Goal: Transaction & Acquisition: Purchase product/service

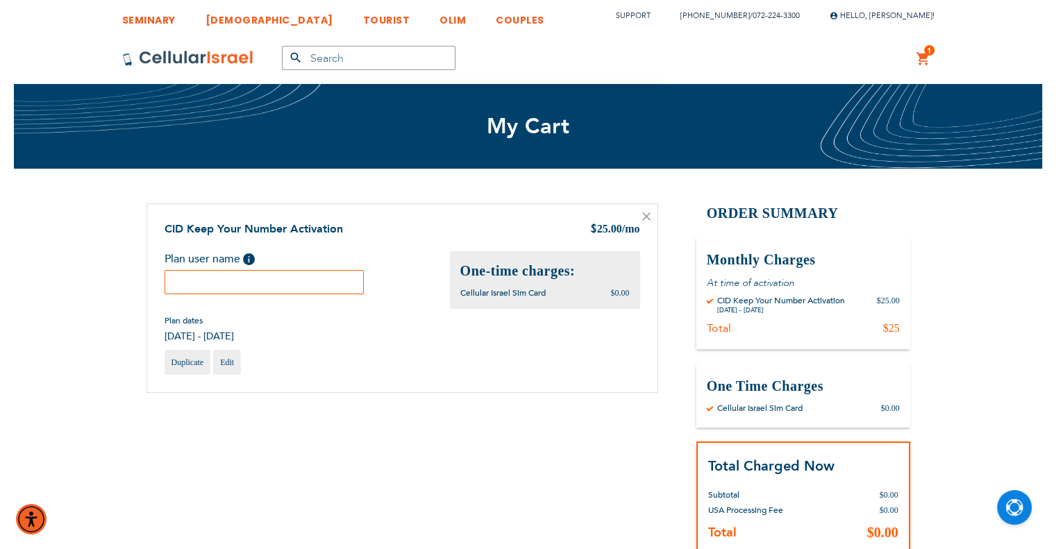
click at [323, 282] on input "text" at bounding box center [265, 282] width 200 height 24
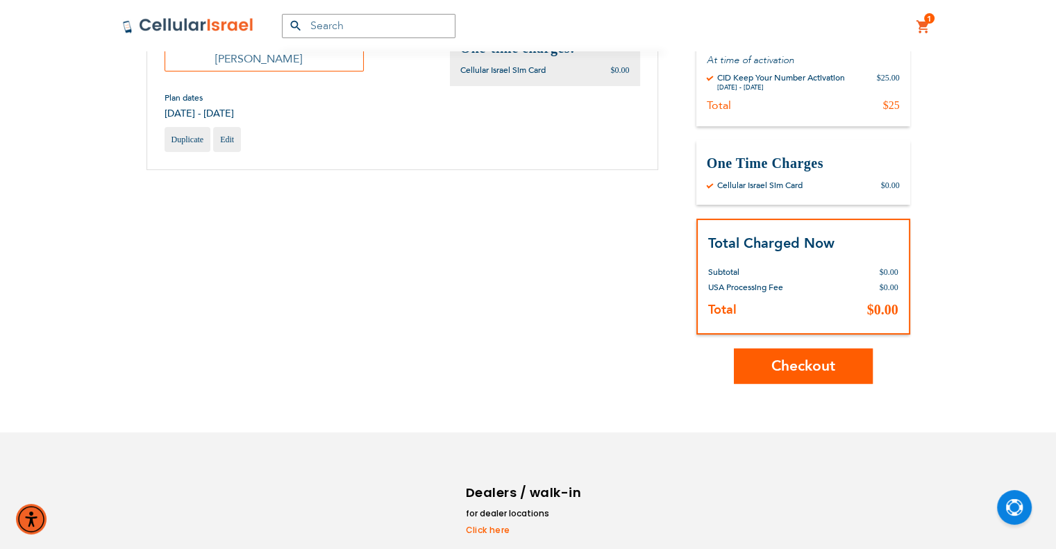
scroll to position [278, 0]
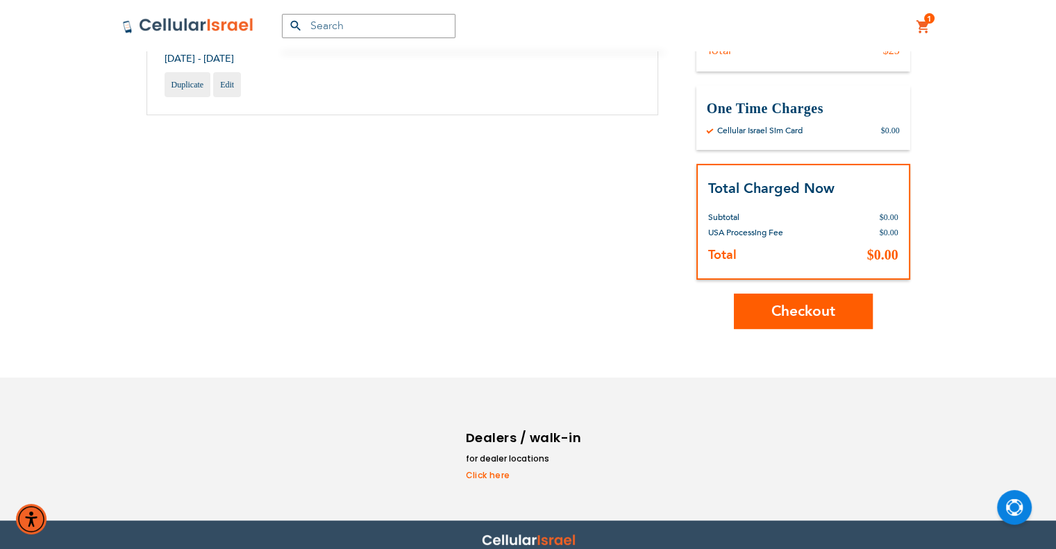
type input "[PERSON_NAME]"
click at [813, 316] on span "Checkout" at bounding box center [803, 311] width 64 height 20
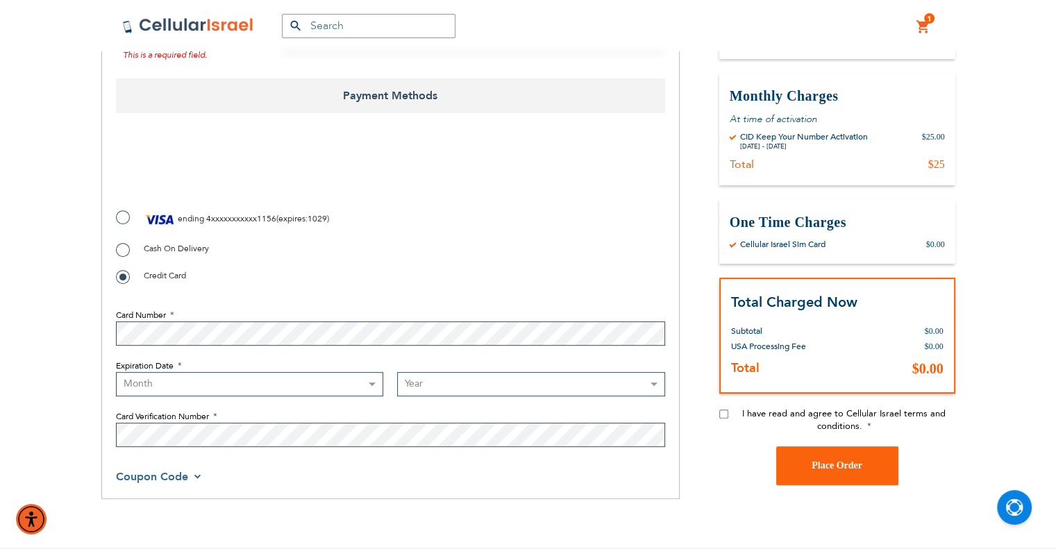
scroll to position [382, 0]
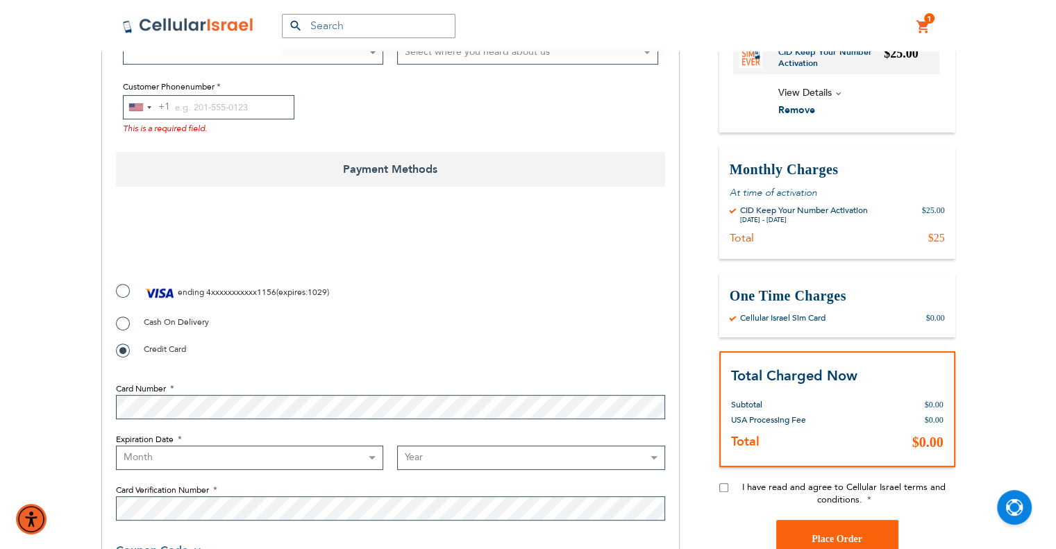
checkbox input "true"
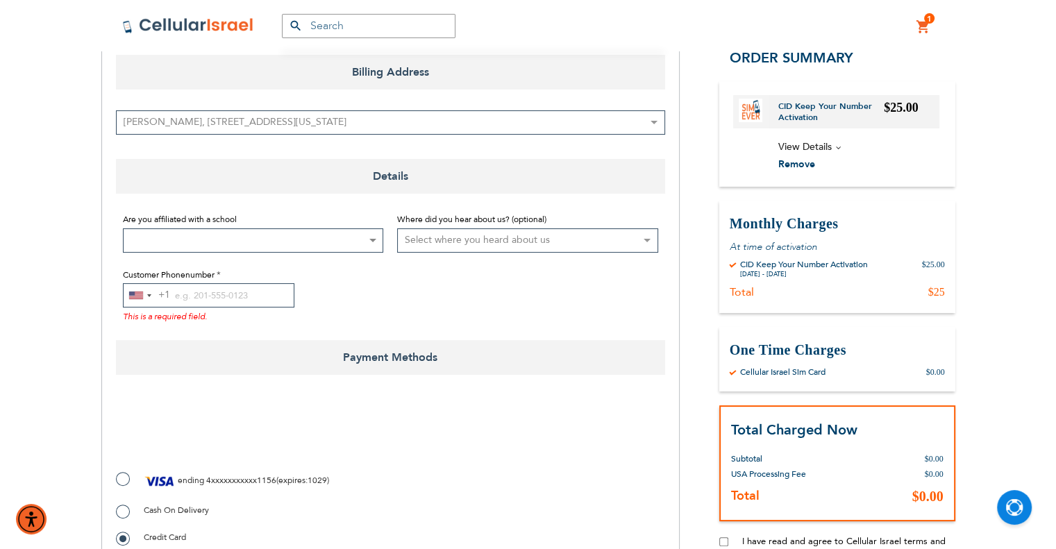
scroll to position [174, 0]
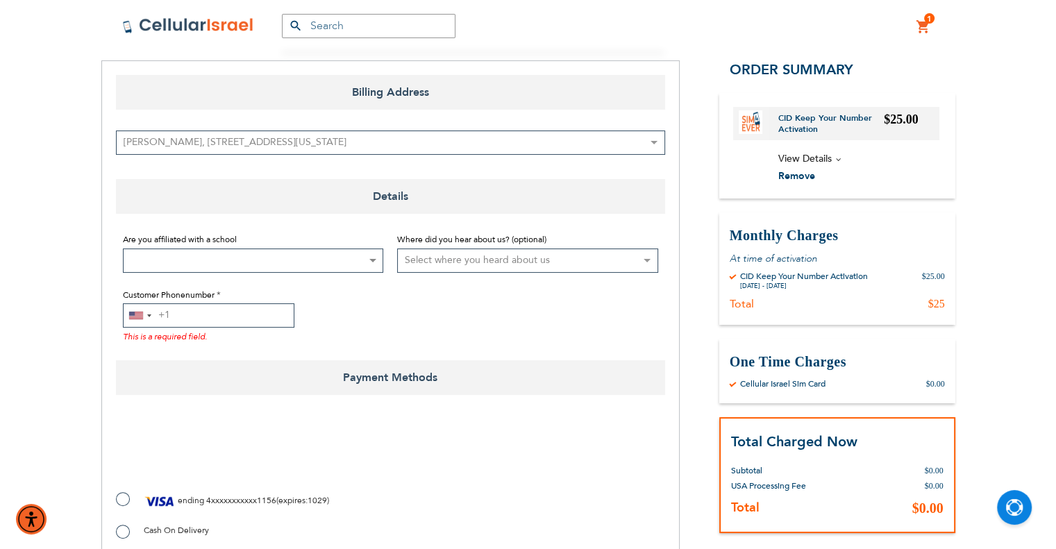
click at [224, 317] on input "Customer Phonenumber" at bounding box center [208, 315] width 171 height 24
drag, startPoint x: 196, startPoint y: 310, endPoint x: 161, endPoint y: 310, distance: 35.4
click at [161, 310] on div "United States +1 +1 244 results found Afghanistan +93 Åland Islands +358 Albani…" at bounding box center [208, 315] width 171 height 24
click at [139, 314] on div "United States +1" at bounding box center [136, 316] width 14 height 8
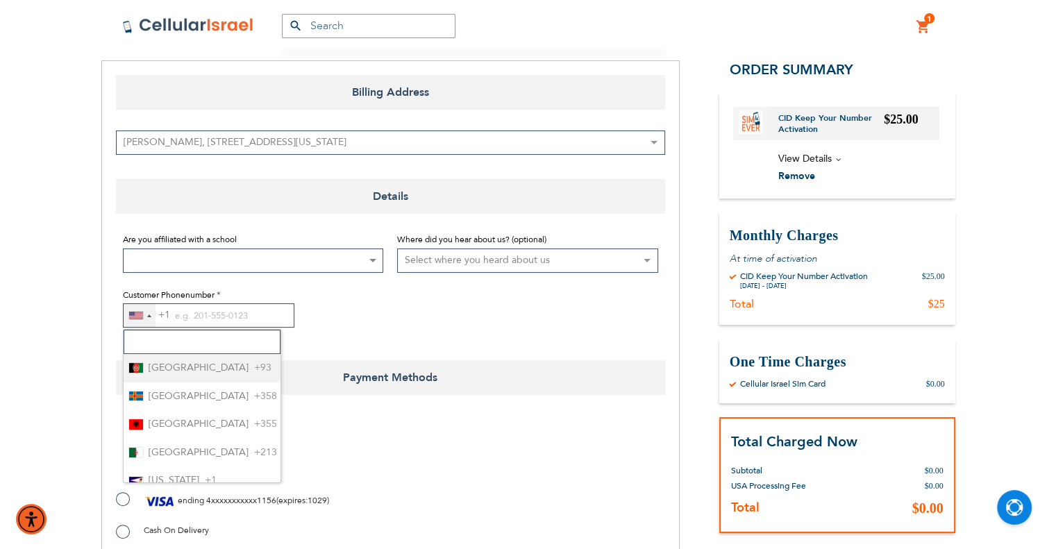
click at [174, 337] on input "Search" at bounding box center [202, 342] width 157 height 24
type input "isra"
click at [192, 369] on span "+972" at bounding box center [188, 368] width 23 height 17
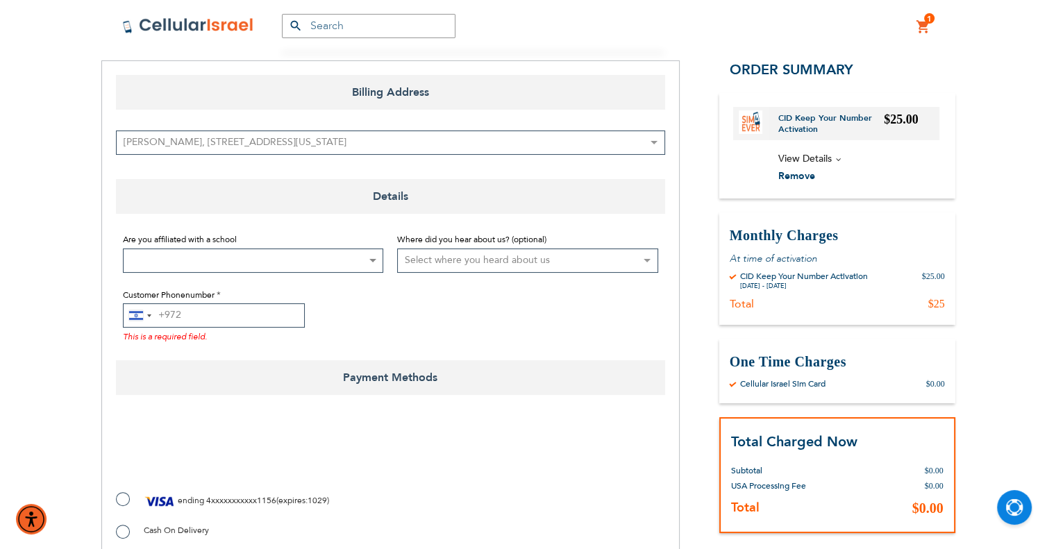
paste input "0583238161"
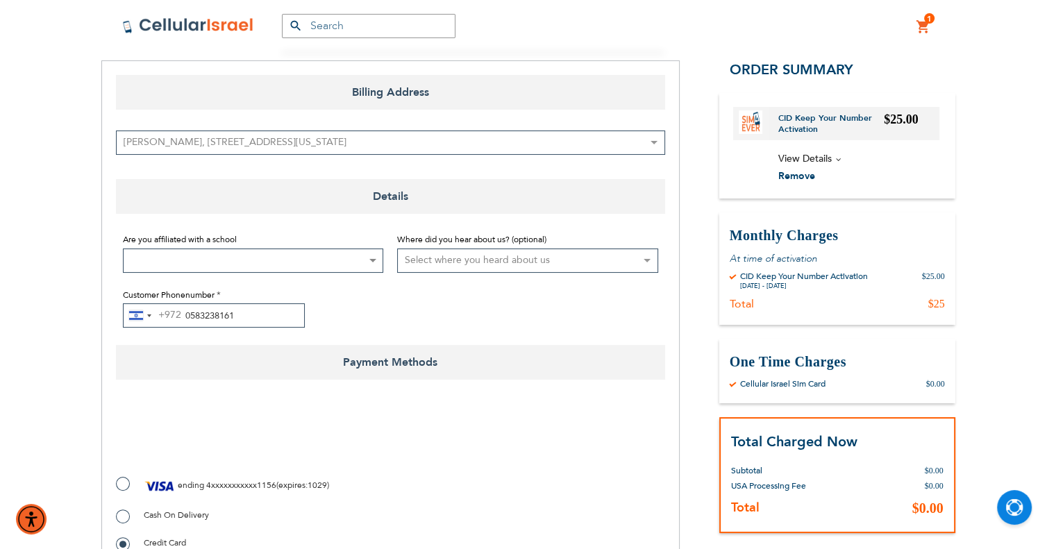
type input "0583238161"
click at [197, 485] on span "ending" at bounding box center [191, 485] width 26 height 11
radio input "true"
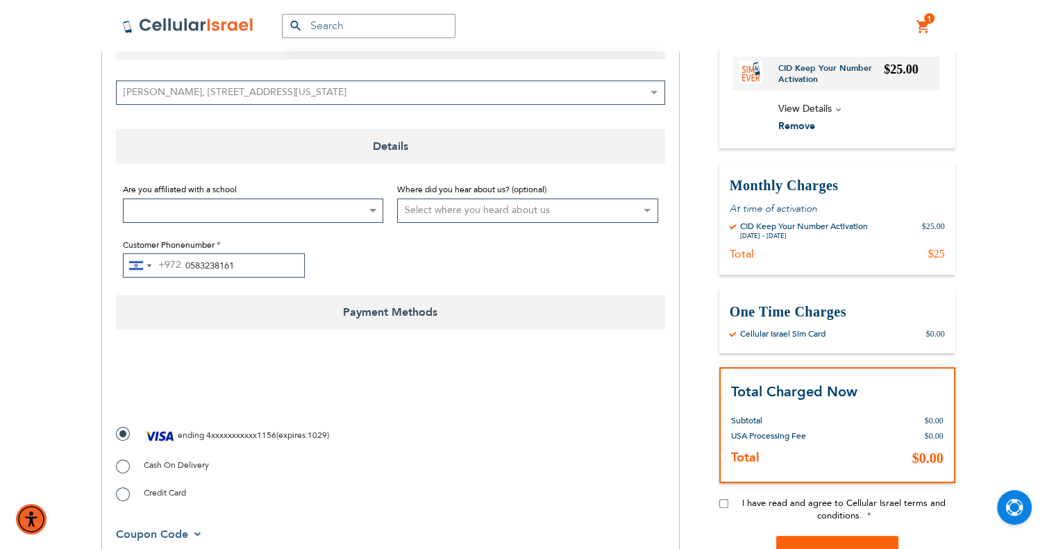
scroll to position [347, 0]
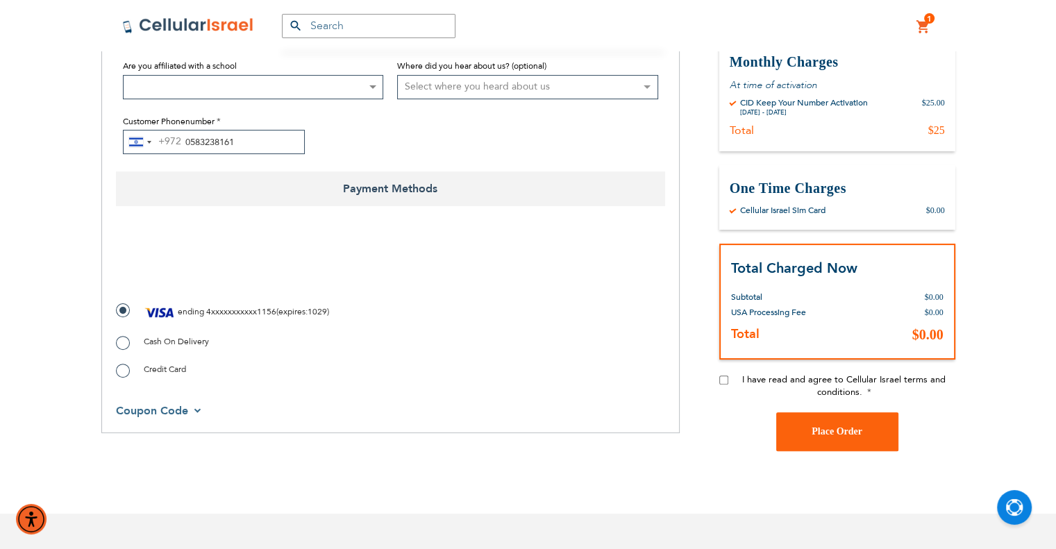
click at [725, 380] on input "I have read and agree to Cellular Israel terms and conditions." at bounding box center [723, 380] width 9 height 9
checkbox input "true"
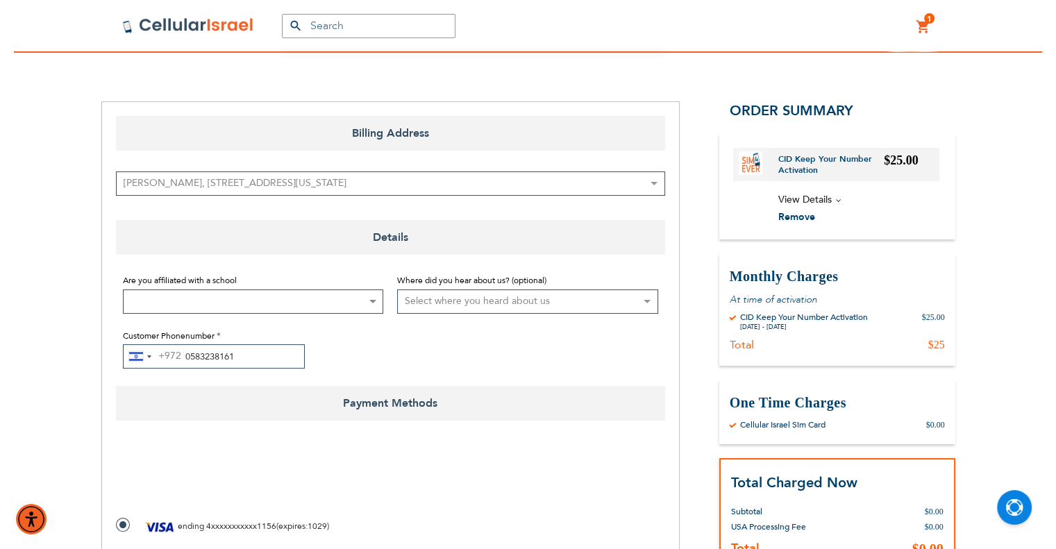
scroll to position [278, 0]
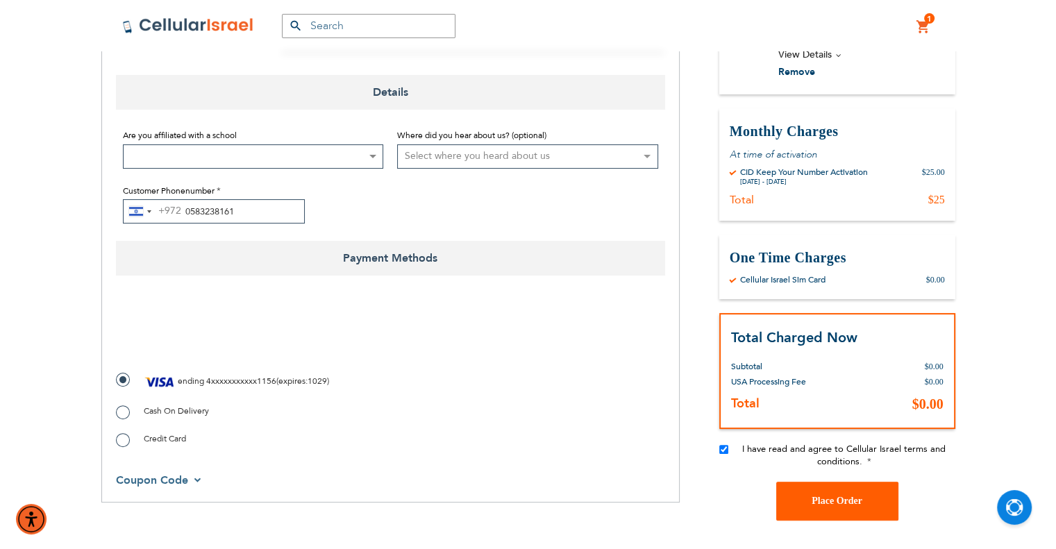
click at [835, 506] on button "Place Order" at bounding box center [837, 501] width 122 height 39
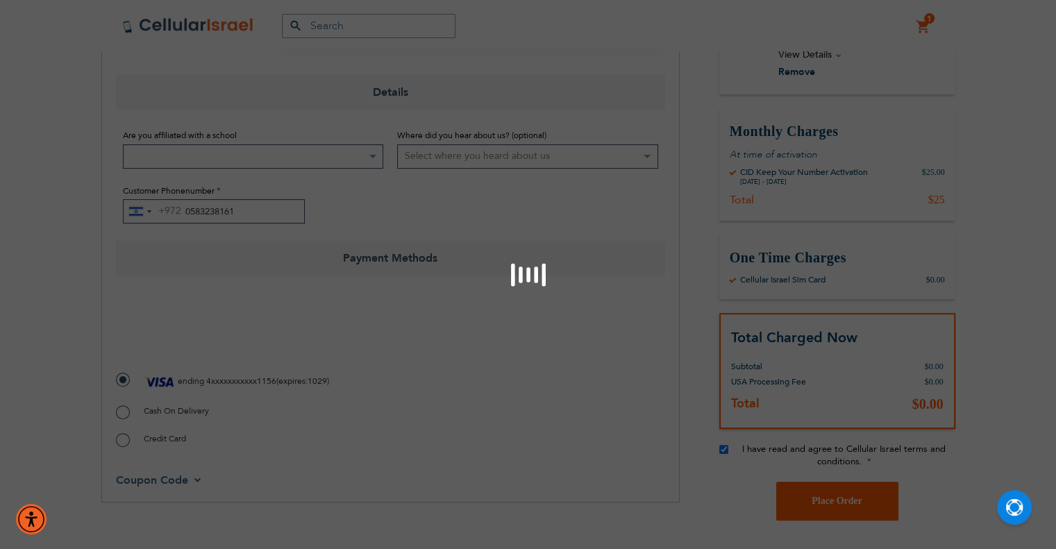
scroll to position [405, 0]
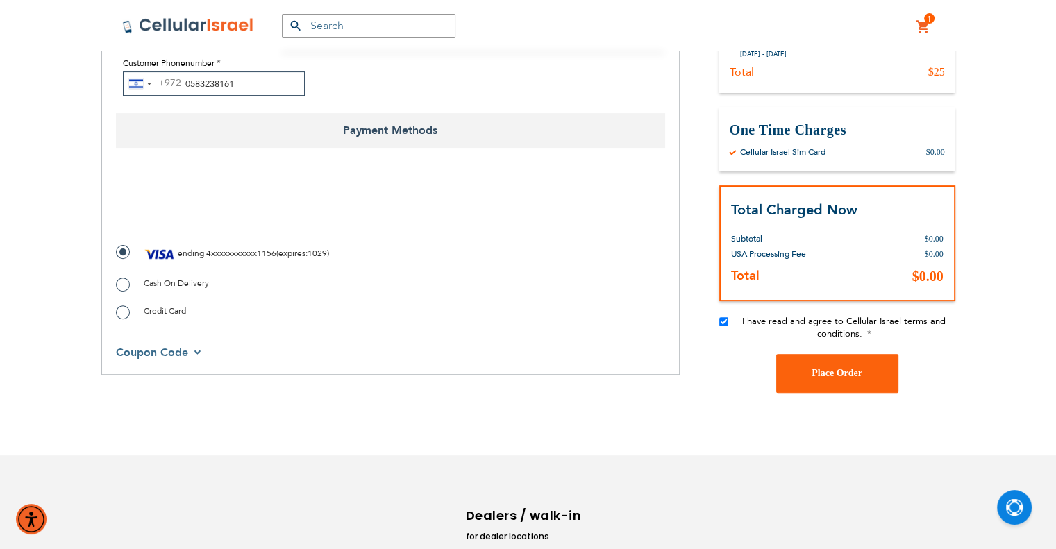
click at [172, 311] on span "Credit Card" at bounding box center [165, 310] width 42 height 11
radio input "true"
